Goal: Task Accomplishment & Management: Manage account settings

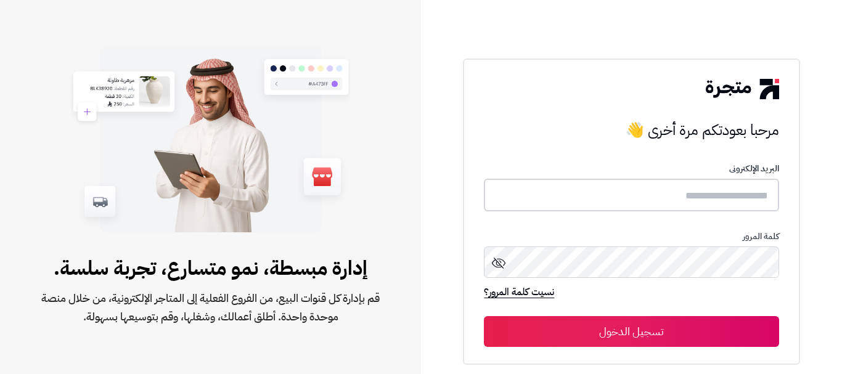
type input "**********"
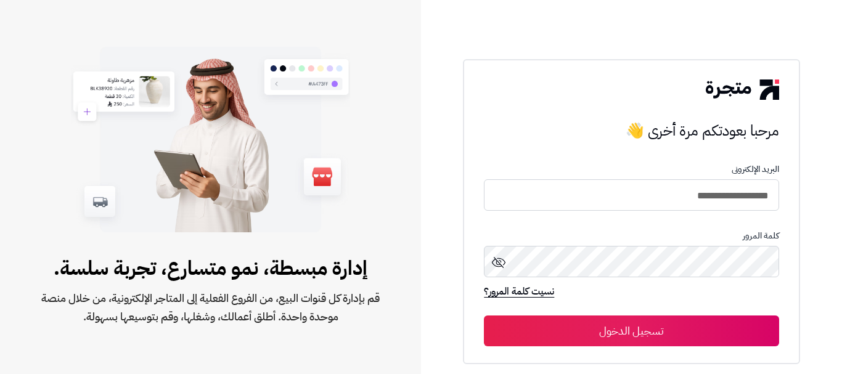
click at [684, 338] on button "تسجيل الدخول" at bounding box center [631, 330] width 295 height 31
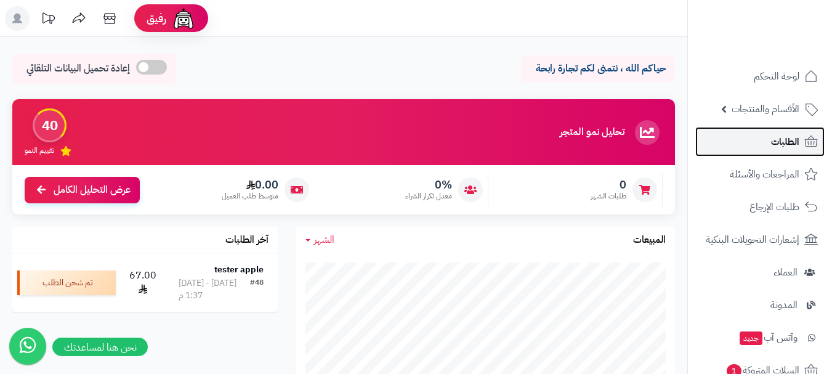
click at [765, 147] on link "الطلبات" at bounding box center [760, 142] width 129 height 30
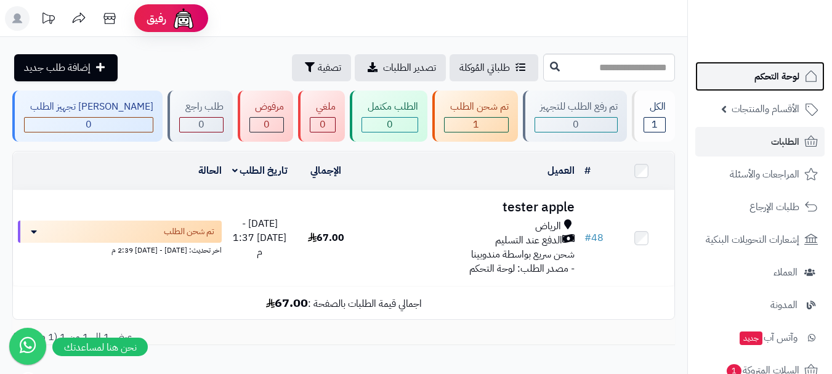
click at [771, 80] on span "لوحة التحكم" at bounding box center [777, 76] width 45 height 17
